Goal: Communication & Community: Connect with others

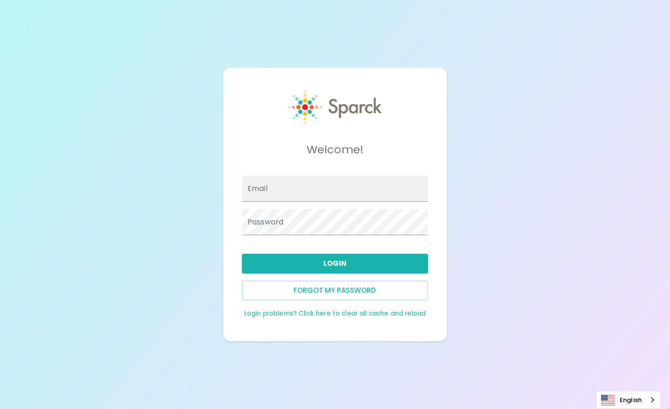
type input "[EMAIL_ADDRESS][DOMAIN_NAME]"
click at [344, 266] on button "Login" at bounding box center [335, 264] width 186 height 20
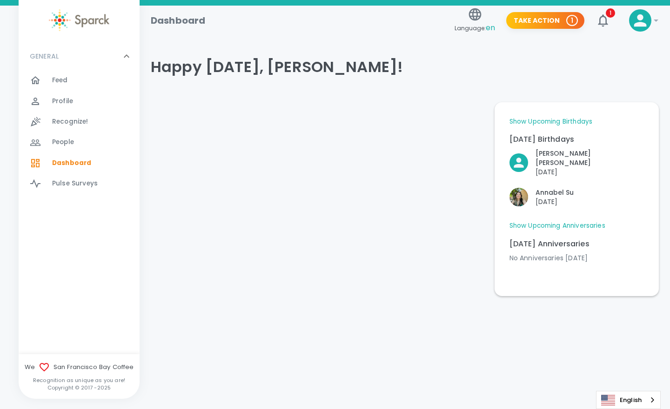
click at [543, 197] on p "[DATE]" at bounding box center [554, 201] width 38 height 9
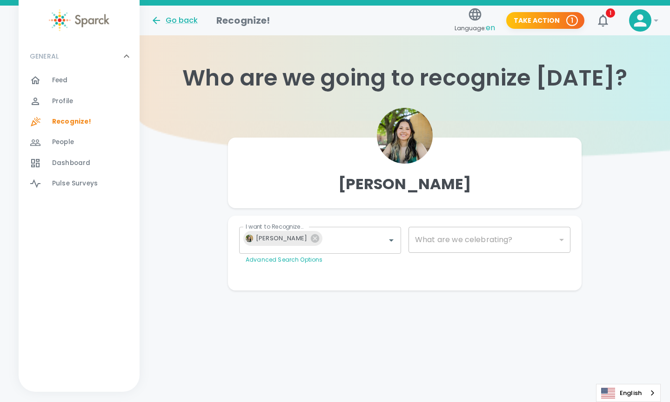
type input "2072"
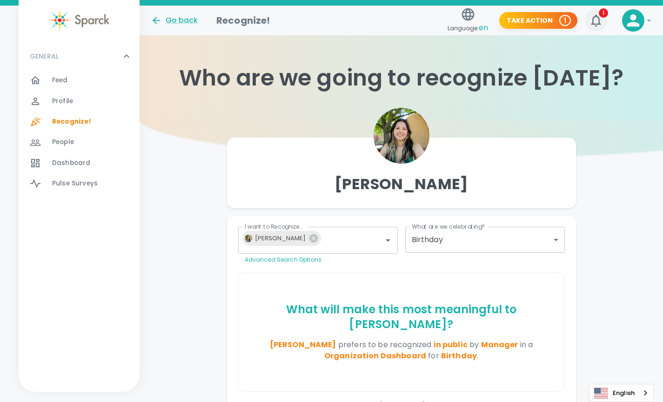
click at [603, 13] on span "1" at bounding box center [603, 12] width 9 height 9
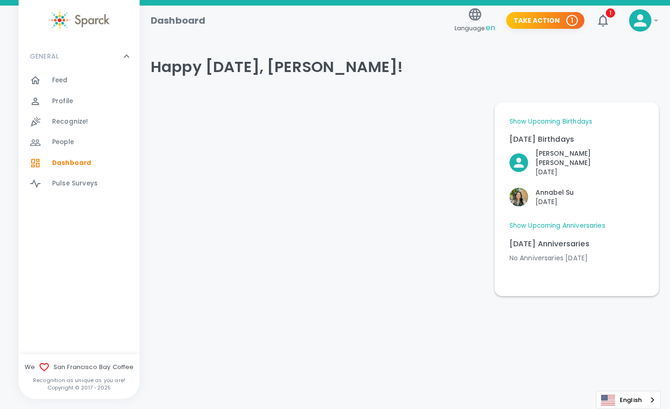
click at [66, 167] on span "Dashboard" at bounding box center [71, 163] width 39 height 9
